Goal: Register for event/course

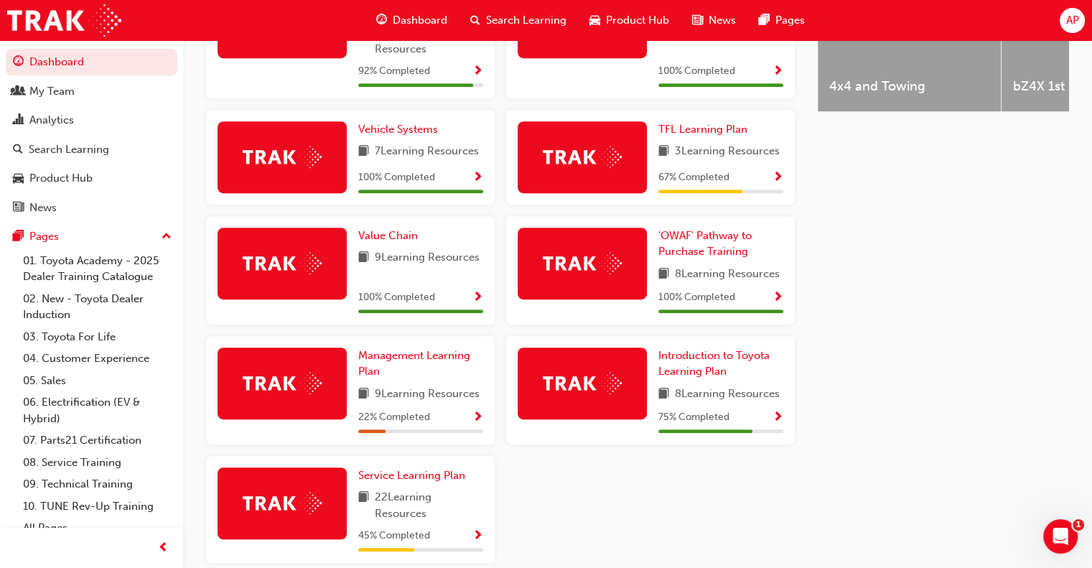
scroll to position [601, 0]
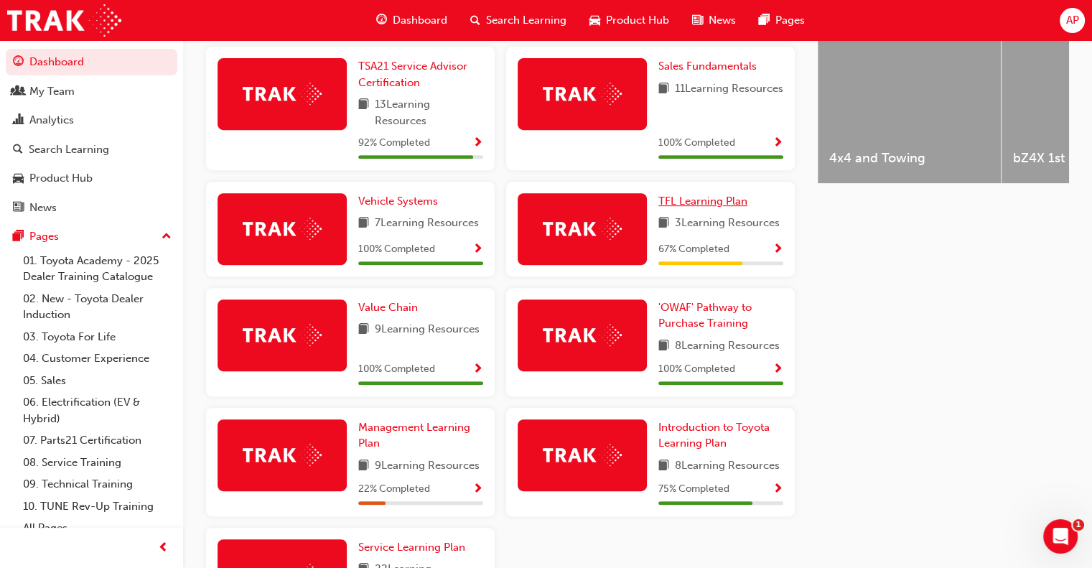
click at [702, 207] on span "TFL Learning Plan" at bounding box center [702, 201] width 89 height 13
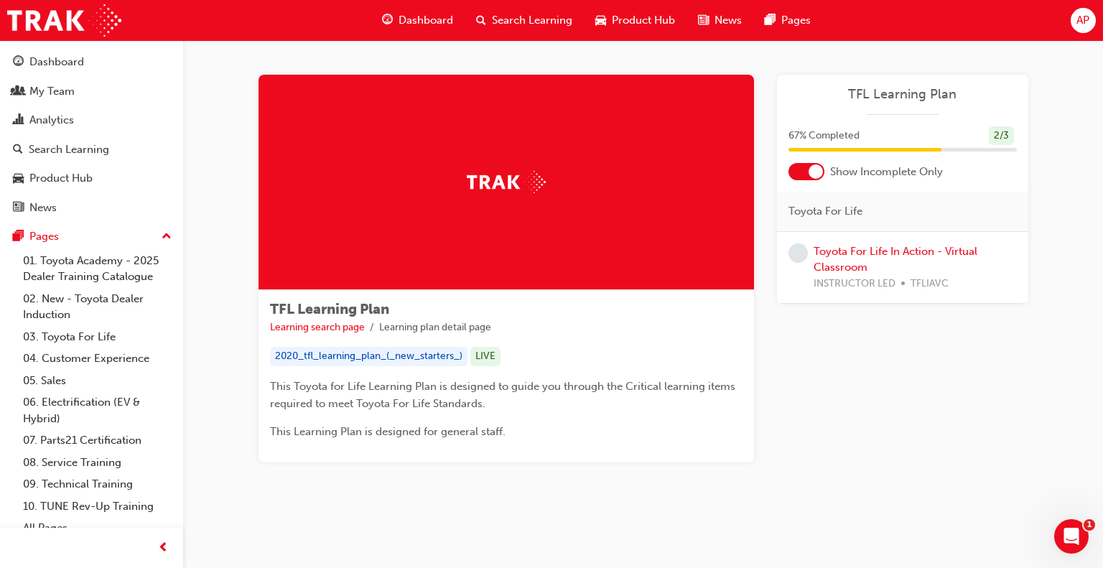
click at [797, 168] on div at bounding box center [806, 171] width 36 height 17
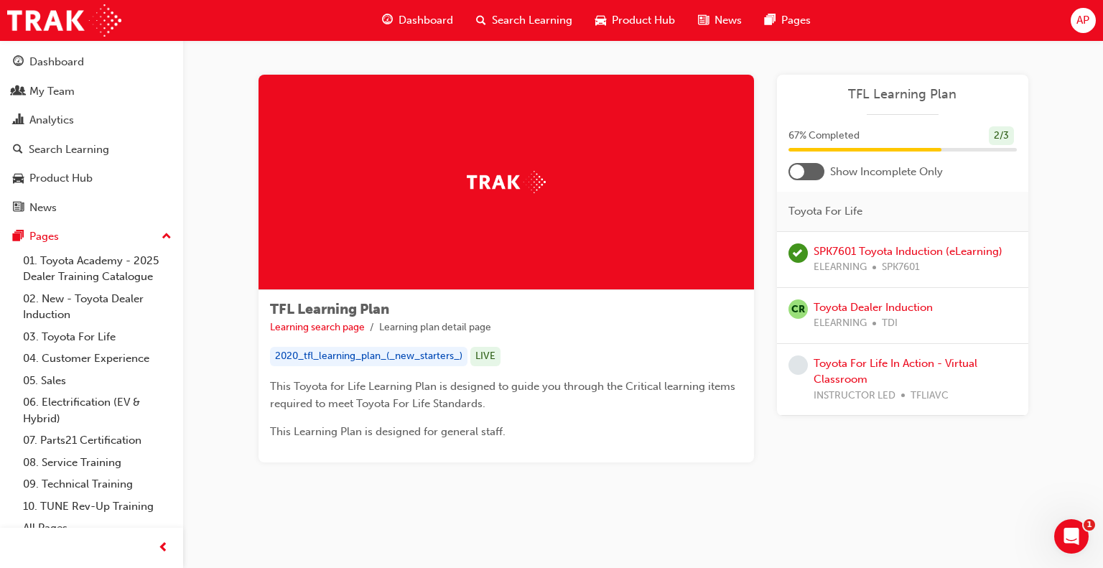
click at [815, 170] on div at bounding box center [806, 171] width 36 height 17
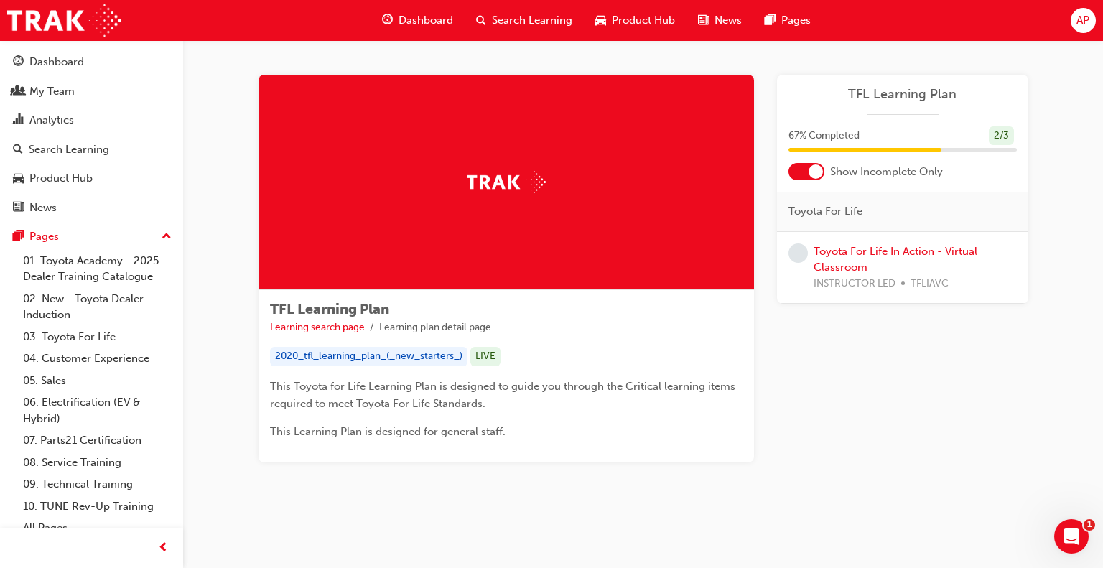
click at [818, 175] on div at bounding box center [815, 171] width 14 height 14
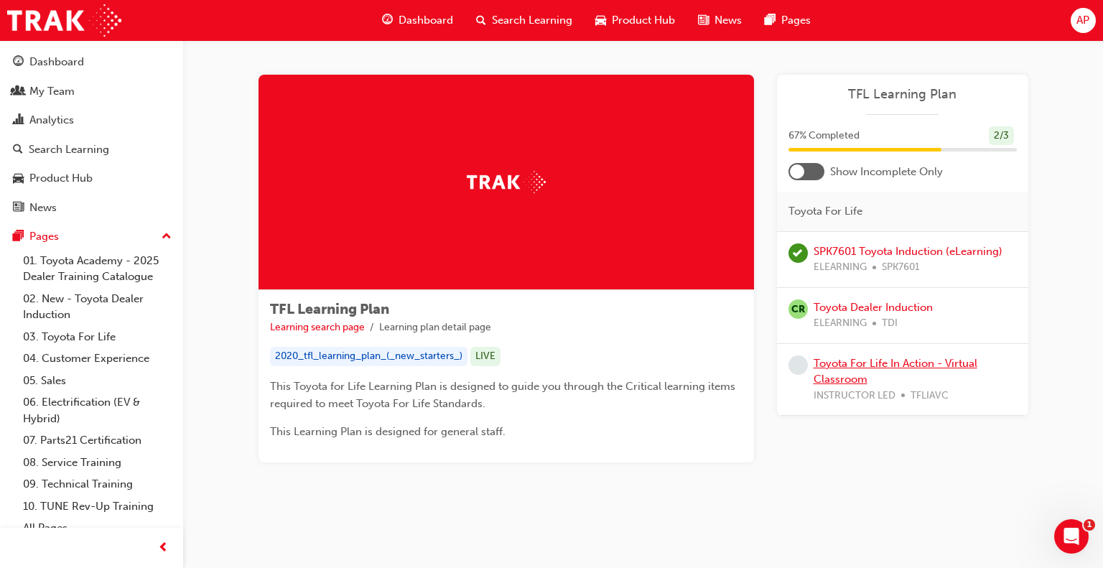
click at [844, 362] on link "Toyota For Life In Action - Virtual Classroom" at bounding box center [895, 371] width 164 height 29
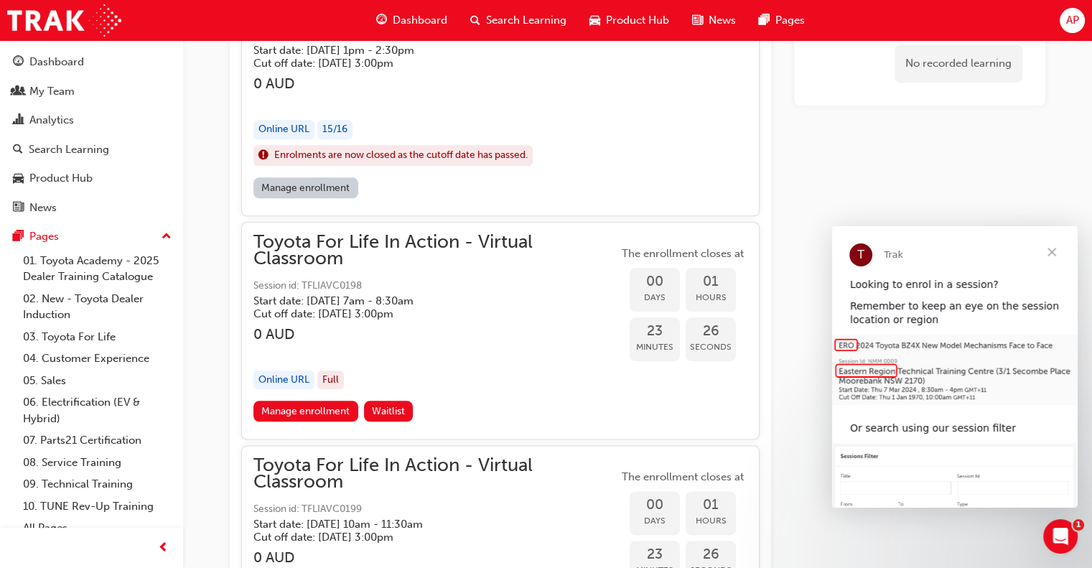
click at [1048, 249] on span "Close" at bounding box center [1052, 252] width 52 height 52
